Goal: Task Accomplishment & Management: Manage account settings

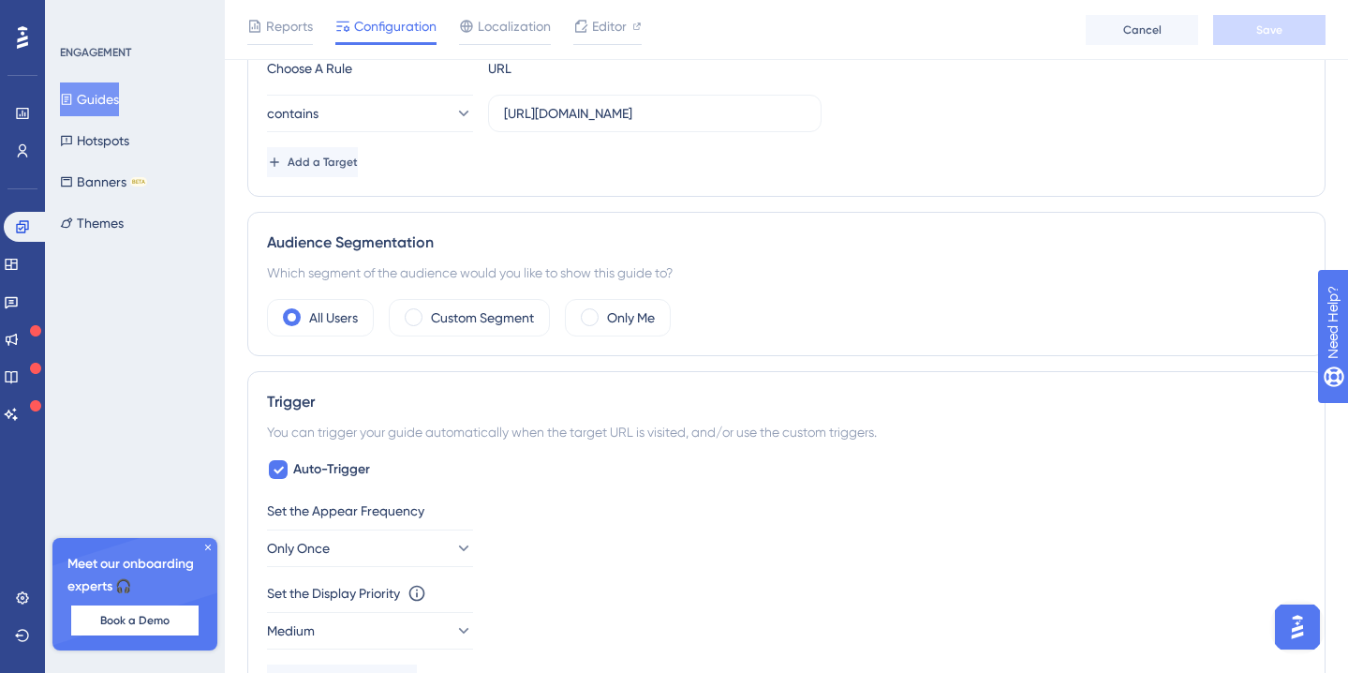
scroll to position [551, 0]
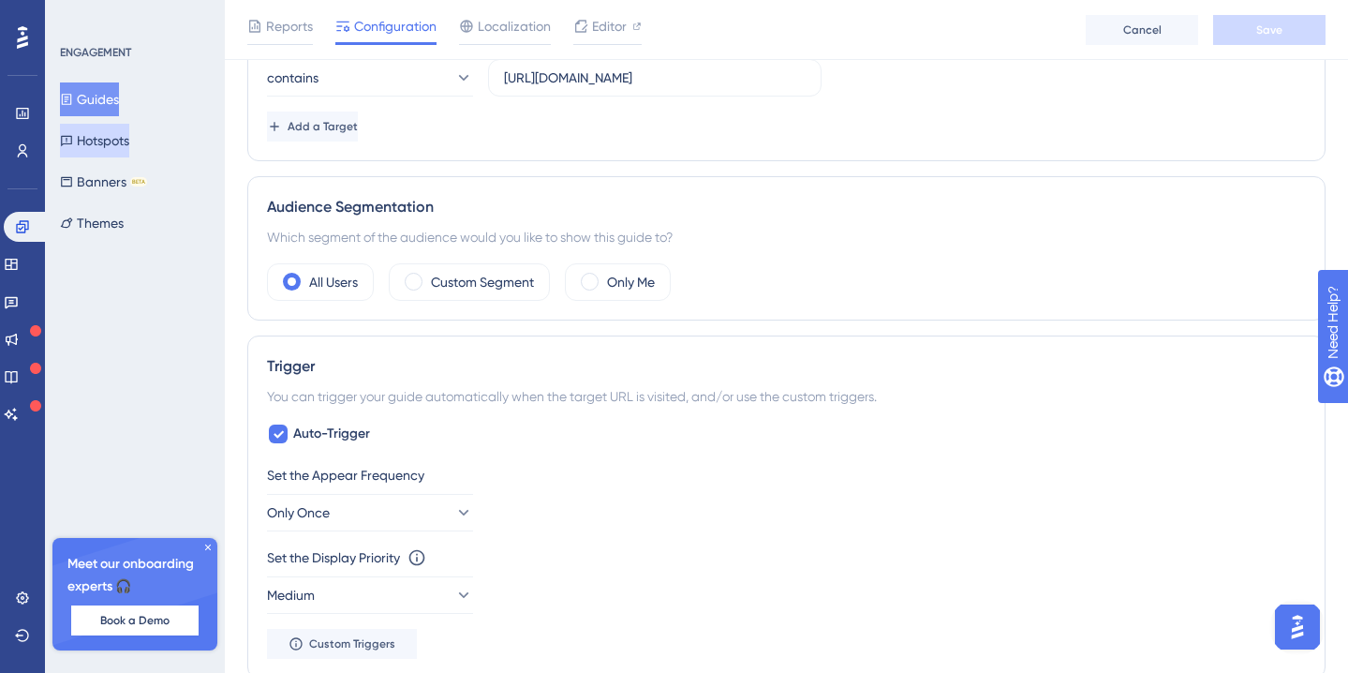
click at [126, 149] on button "Hotspots" at bounding box center [94, 141] width 69 height 34
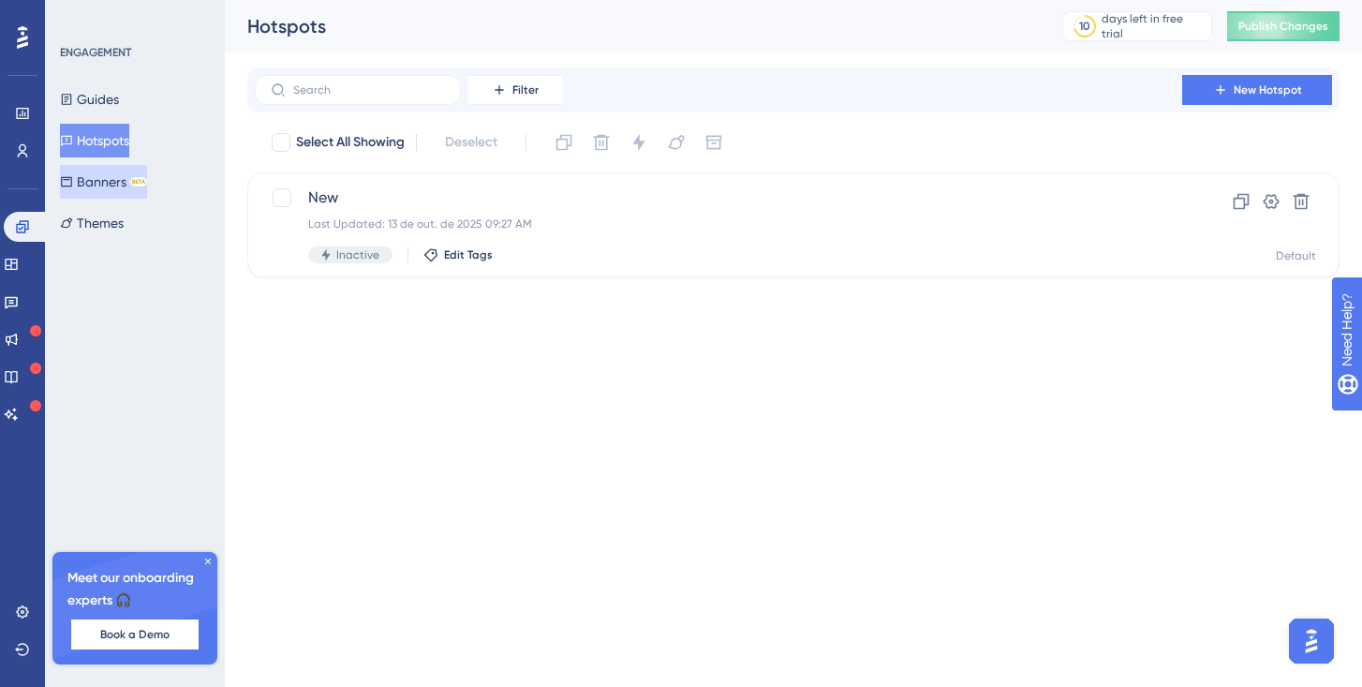
click at [115, 186] on button "Banners BETA" at bounding box center [103, 182] width 87 height 34
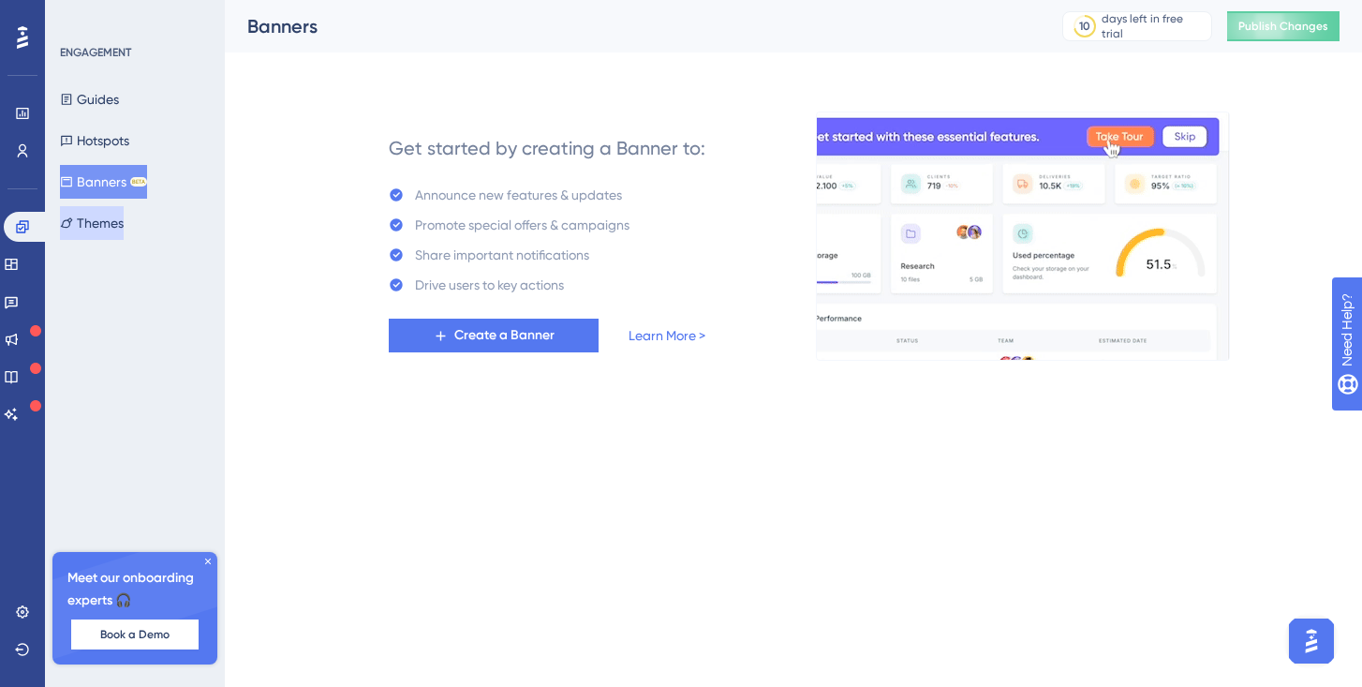
click at [106, 221] on button "Themes" at bounding box center [92, 223] width 64 height 34
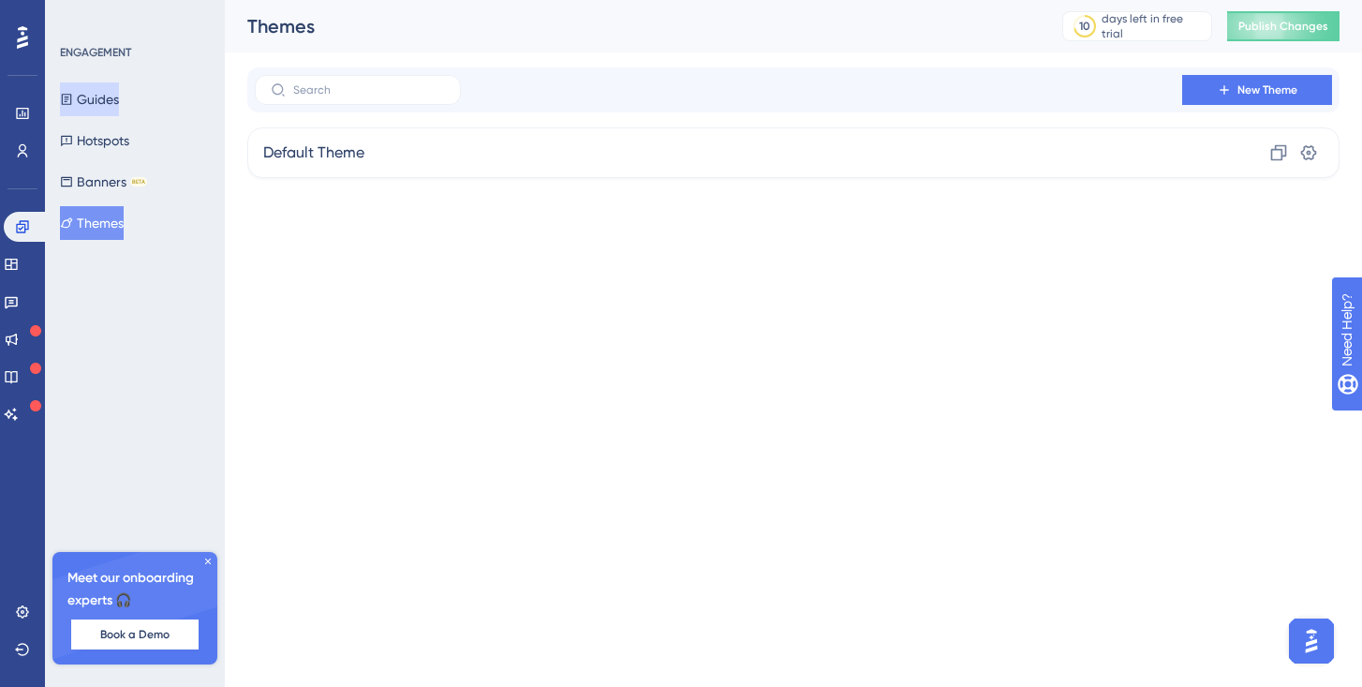
click at [113, 103] on button "Guides" at bounding box center [89, 99] width 59 height 34
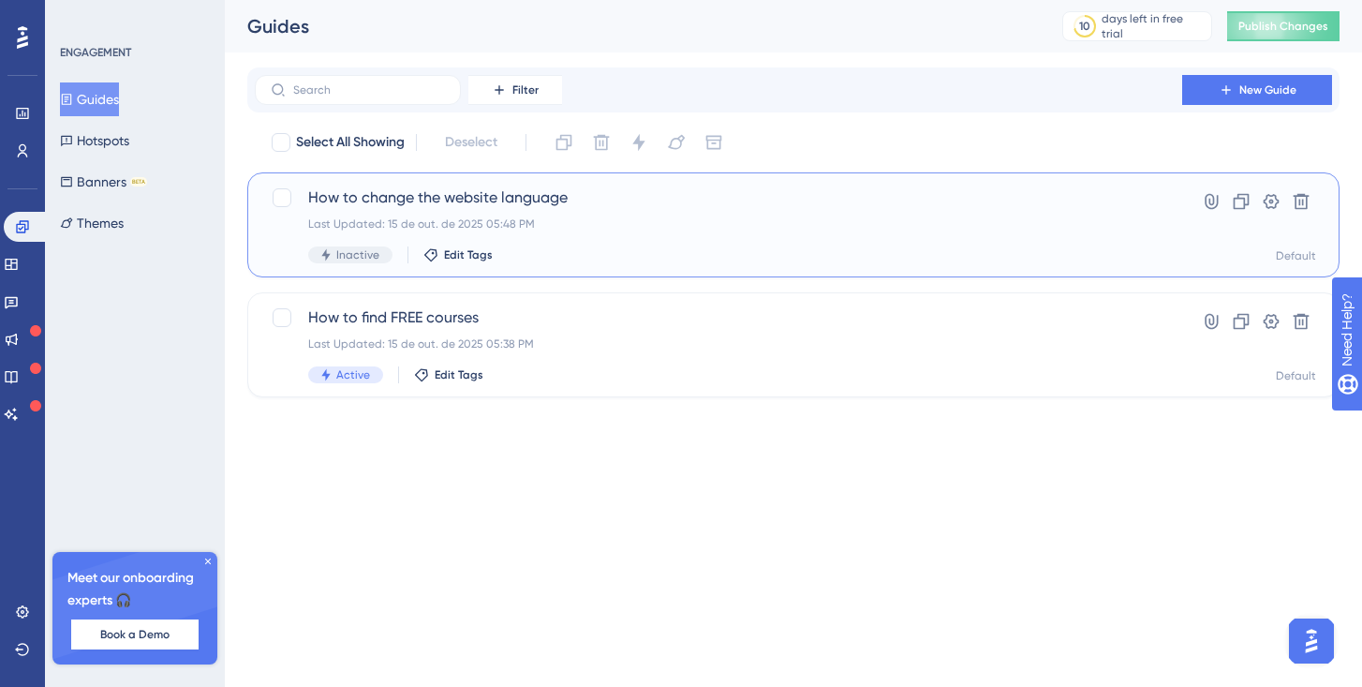
click at [478, 199] on span "How to change the website language" at bounding box center [718, 197] width 821 height 22
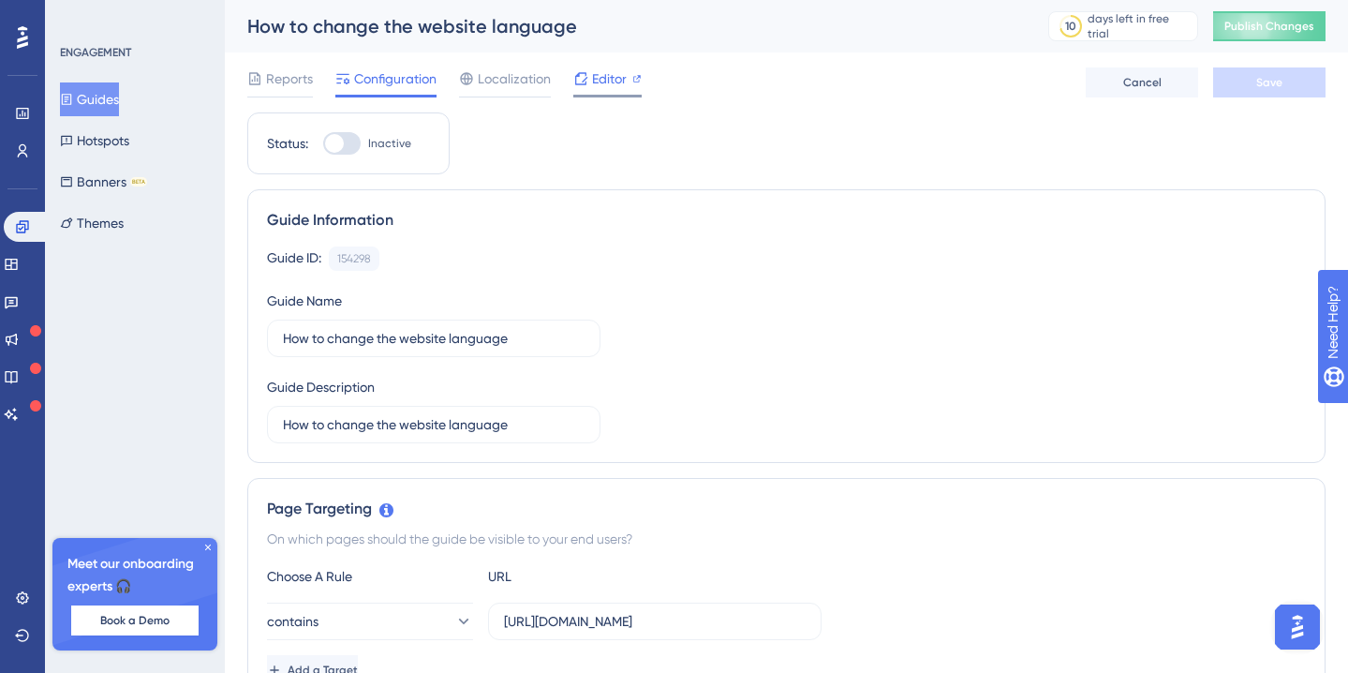
click at [587, 77] on div "Editor" at bounding box center [607, 78] width 68 height 22
click at [339, 141] on div at bounding box center [334, 143] width 19 height 19
click at [323, 143] on input "Inactive" at bounding box center [322, 143] width 1 height 1
checkbox input "true"
click at [1238, 89] on button "Save" at bounding box center [1269, 82] width 112 height 30
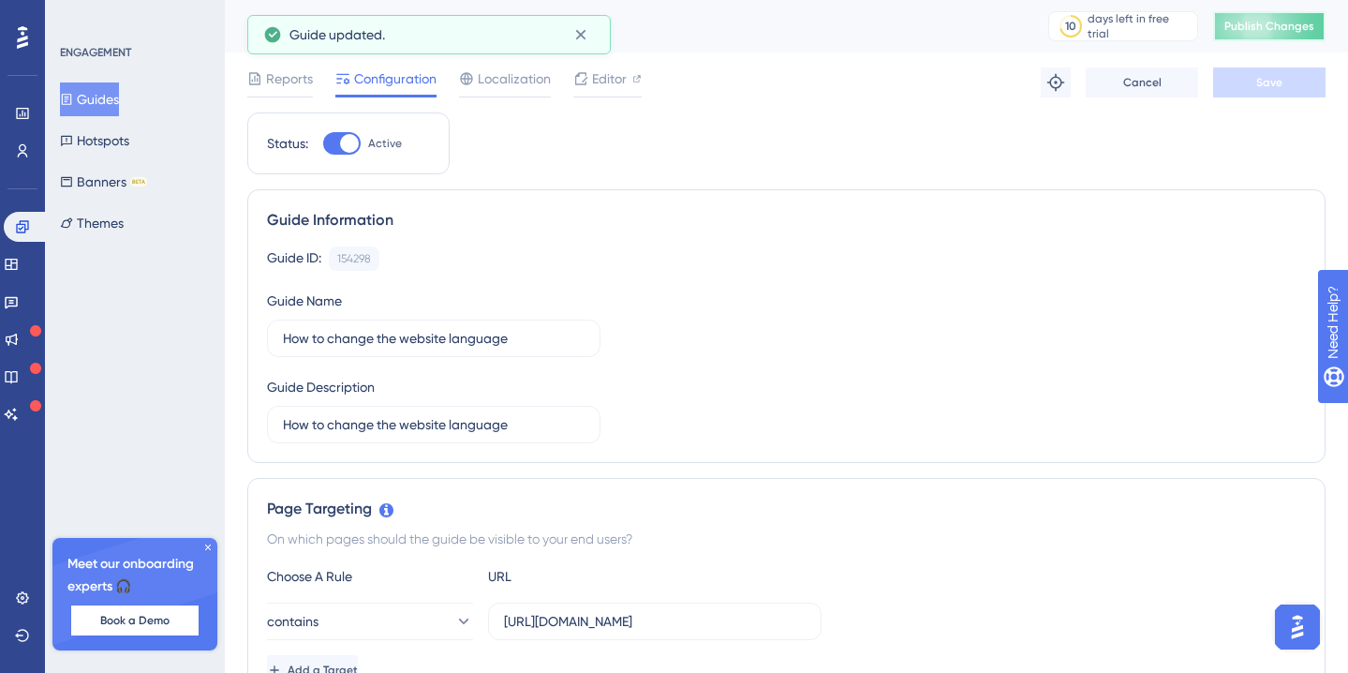
click at [1258, 32] on span "Publish Changes" at bounding box center [1270, 26] width 90 height 15
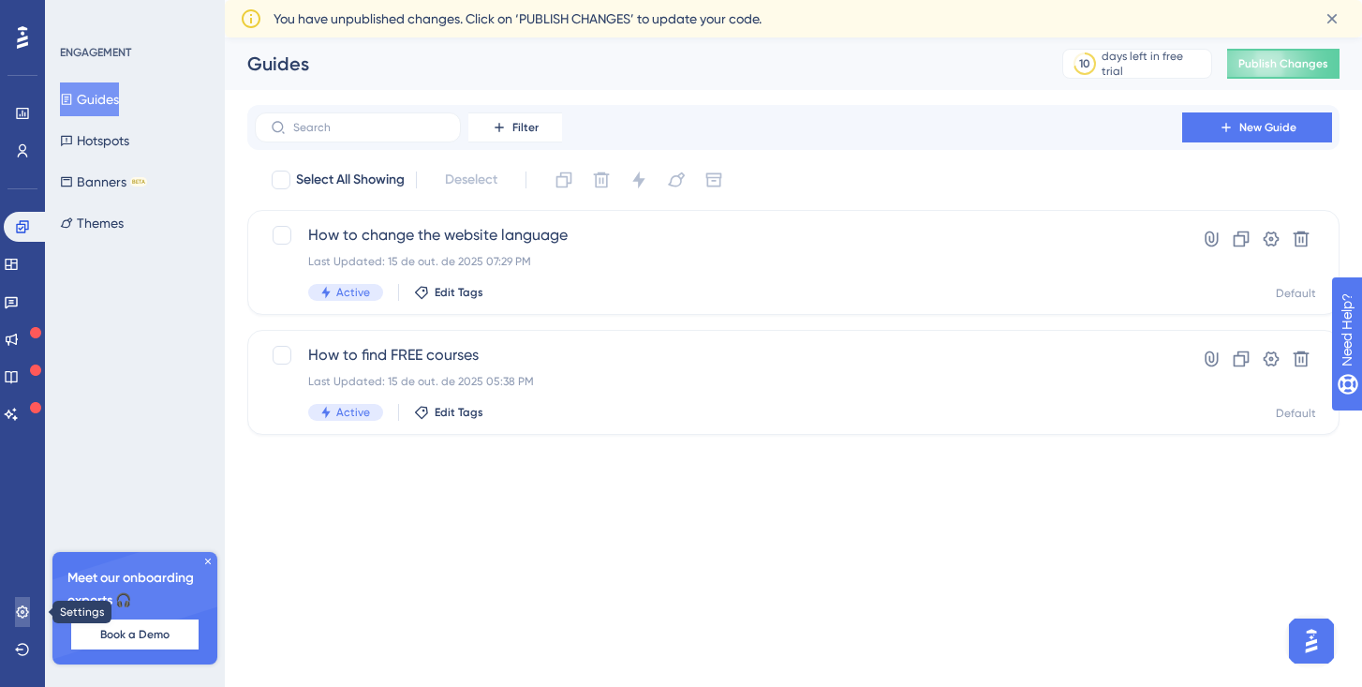
click at [16, 609] on icon at bounding box center [22, 611] width 15 height 15
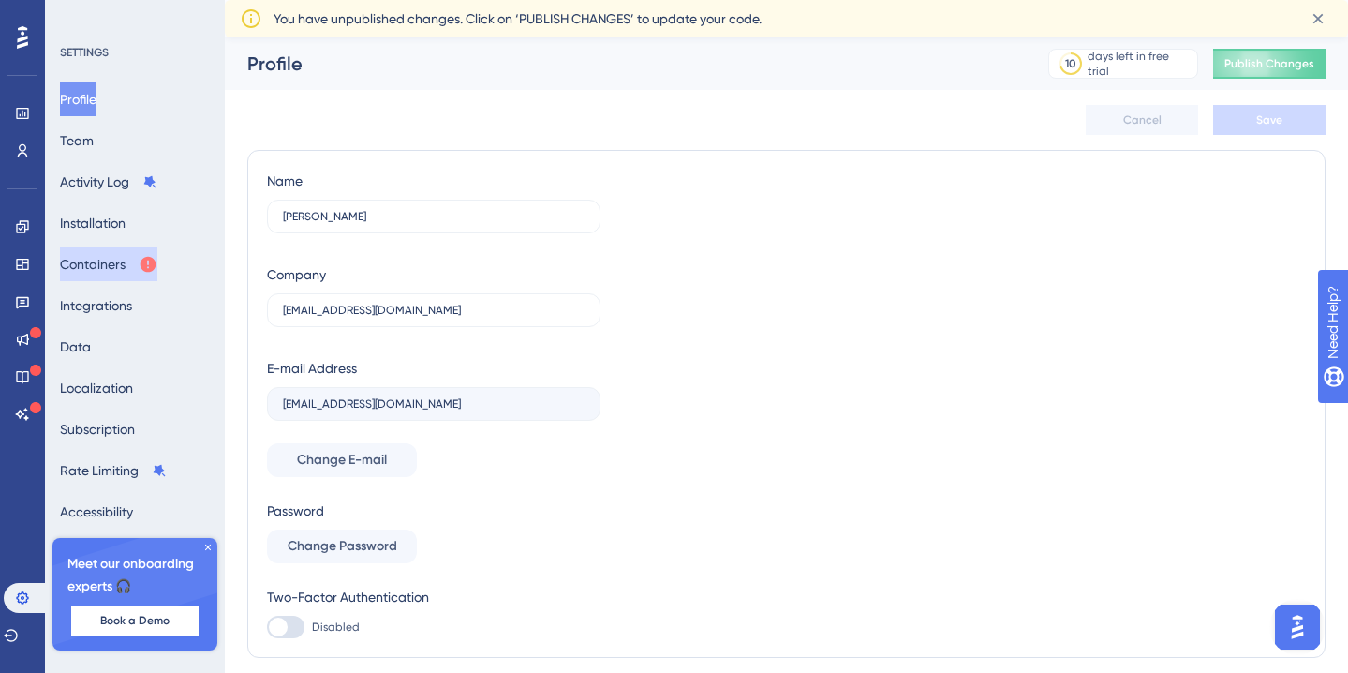
click at [122, 270] on button "Containers" at bounding box center [108, 264] width 97 height 34
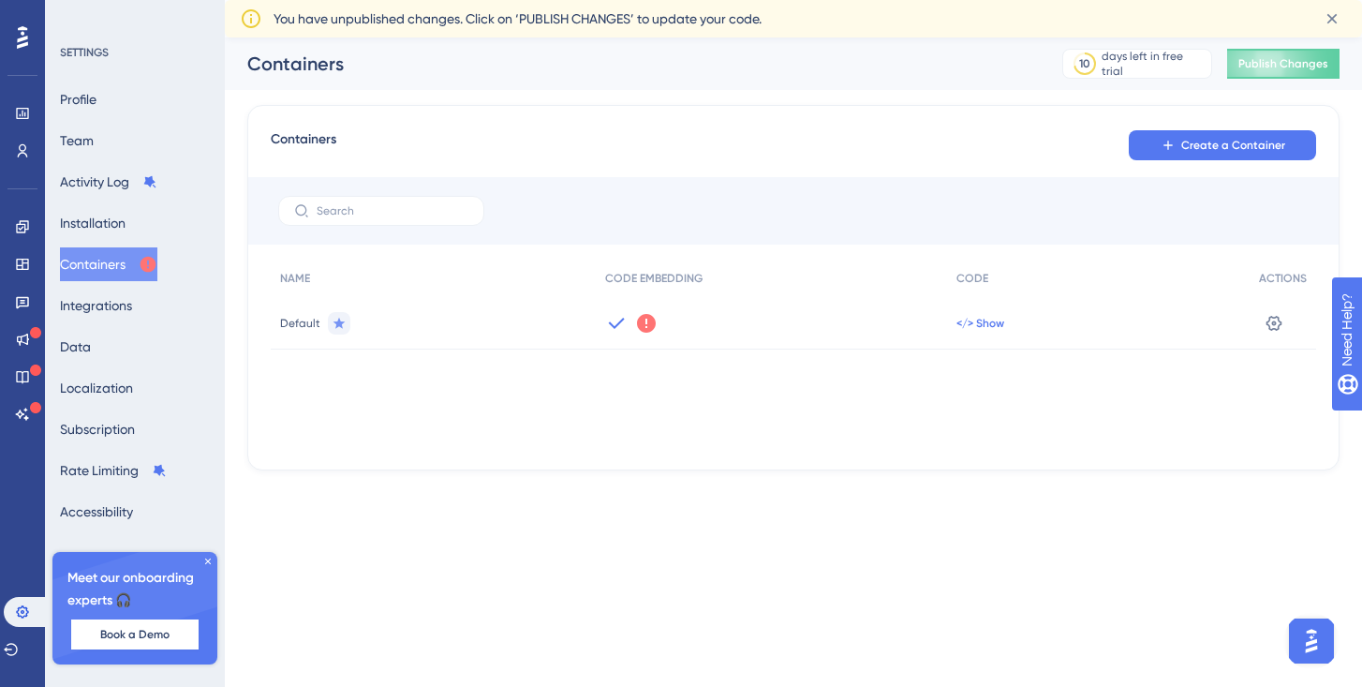
click at [972, 320] on span "</> Show" at bounding box center [981, 323] width 48 height 15
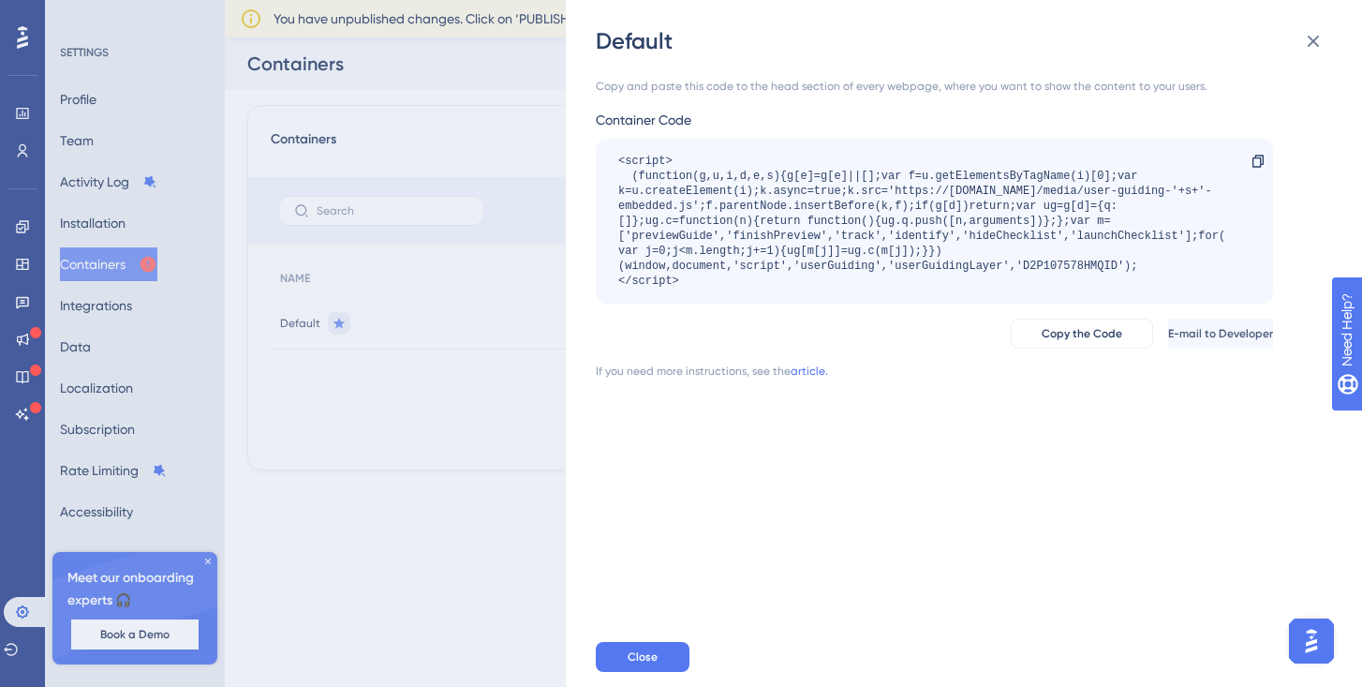
drag, startPoint x: 799, startPoint y: 281, endPoint x: 586, endPoint y: 151, distance: 250.2
click at [586, 151] on div "Default Copy and paste this code to the head section of every webpage, where yo…" at bounding box center [964, 343] width 796 height 687
copy div "<script> (function(g,u,i,d,e,s){g[e]=g[e]||[];var f=u.getElementsByTagName(i)[0…"
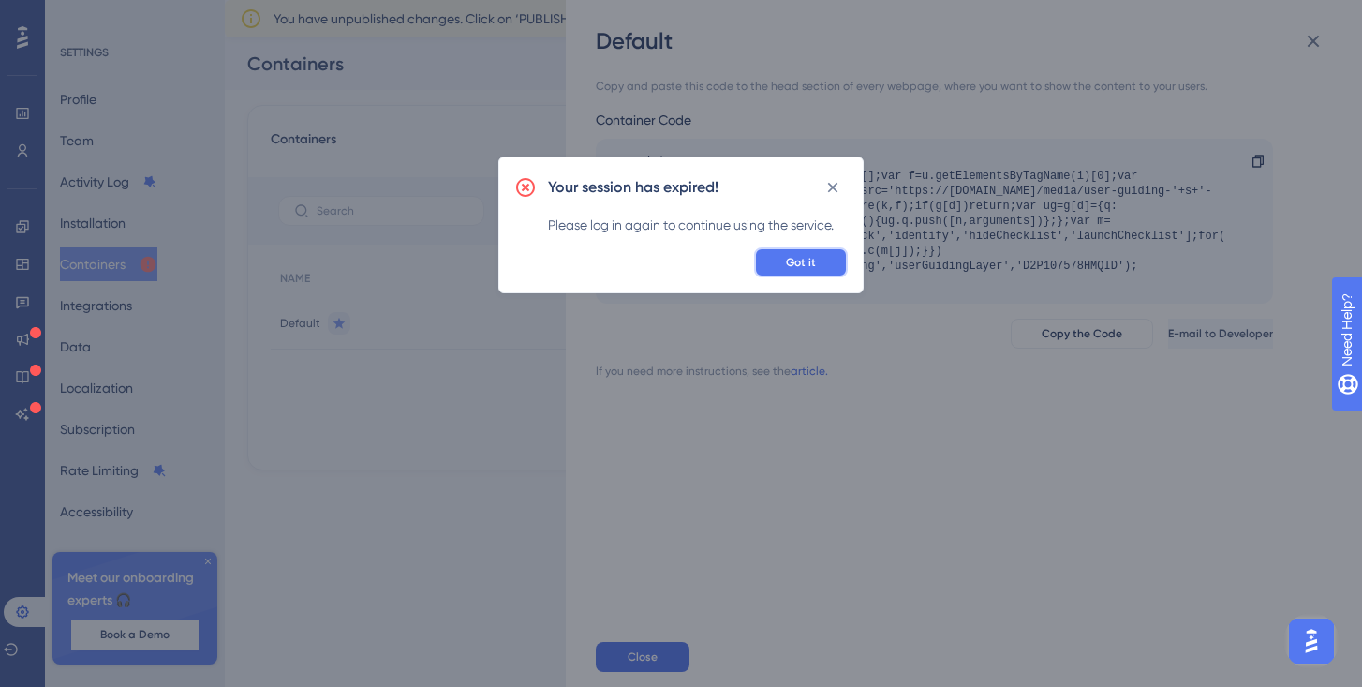
click at [815, 259] on span "Got it" at bounding box center [801, 262] width 30 height 15
